Goal: Navigation & Orientation: Find specific page/section

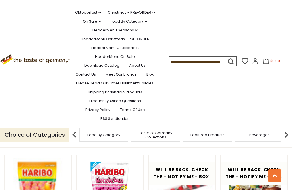
scroll to position [277, 0]
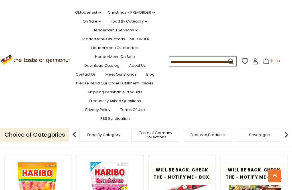
click at [291, 141] on img at bounding box center [286, 134] width 11 height 11
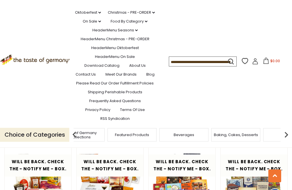
scroll to position [414, 0]
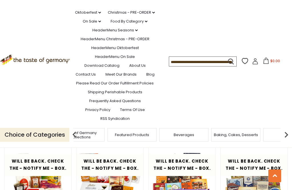
click at [47, 100] on button "Quick View" at bounding box center [38, 93] width 39 height 13
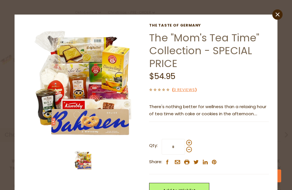
click at [280, 14] on icon "close" at bounding box center [278, 15] width 4 height 4
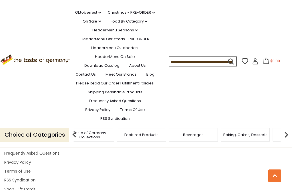
scroll to position [1153, 0]
click at [283, 190] on div "Navigation Download Catalog About Us Contact Us Meet Our Brands Blog Please Rea…" at bounding box center [146, 137] width 284 height 134
click at [108, 16] on link "Christmas - PRE-ORDER dropdown_arrow" at bounding box center [131, 12] width 47 height 6
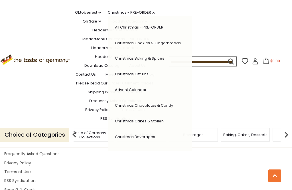
click at [142, 46] on link "Christmas Cookies & Gingerbreads" at bounding box center [148, 42] width 66 height 5
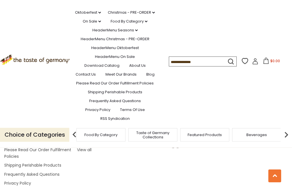
scroll to position [1728, 0]
click at [179, 142] on div "Featured Products" at bounding box center [205, 134] width 52 height 13
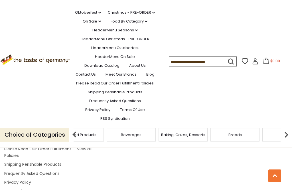
click at [291, 141] on img at bounding box center [286, 134] width 11 height 11
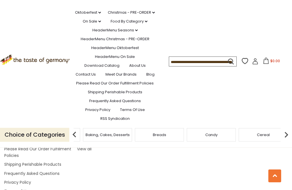
click at [290, 141] on img at bounding box center [286, 134] width 11 height 11
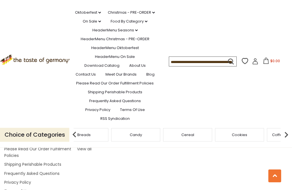
click at [291, 141] on img at bounding box center [286, 134] width 11 height 11
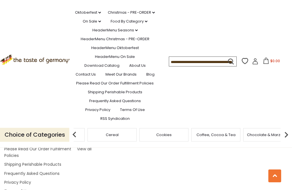
click at [291, 141] on img at bounding box center [286, 134] width 11 height 11
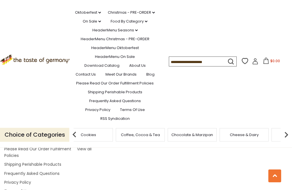
click at [290, 141] on img at bounding box center [286, 134] width 11 height 11
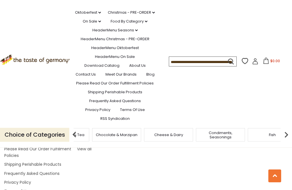
click at [292, 141] on img at bounding box center [286, 134] width 11 height 11
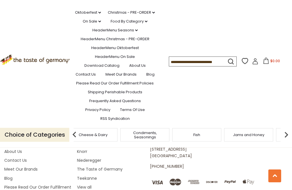
scroll to position [1683, 0]
